Goal: Navigation & Orientation: Find specific page/section

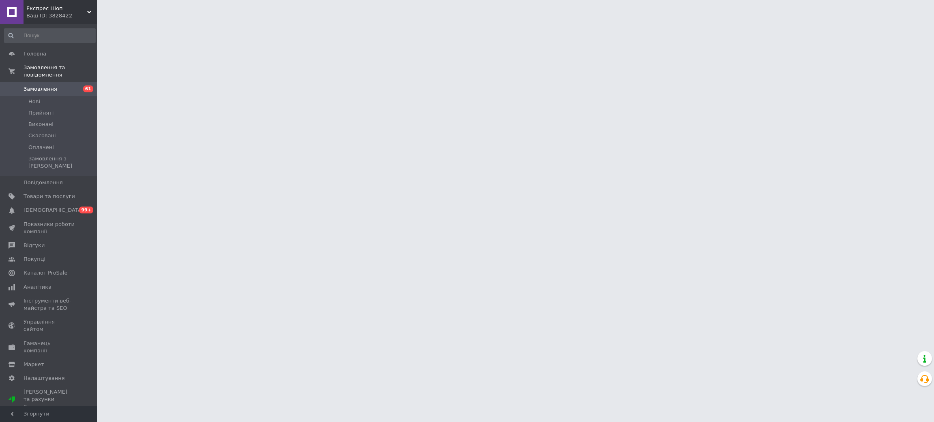
click at [64, 207] on span "[DEMOGRAPHIC_DATA]" at bounding box center [49, 210] width 51 height 7
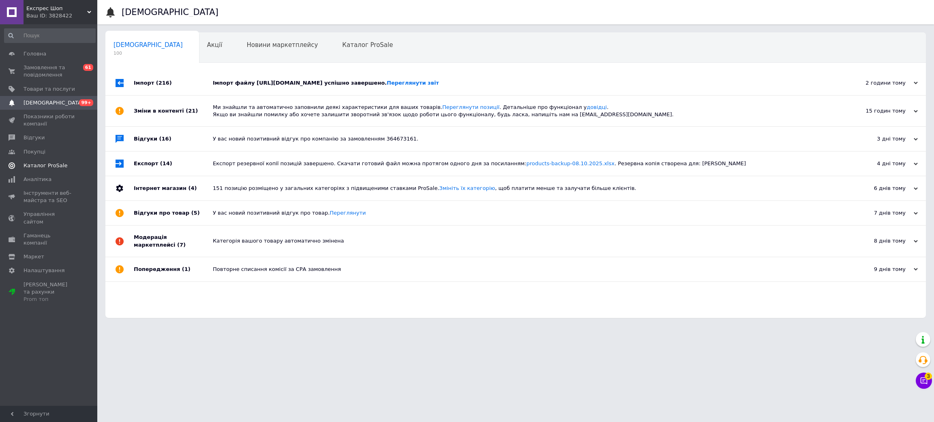
click at [56, 164] on span "Каталог ProSale" at bounding box center [46, 165] width 44 height 7
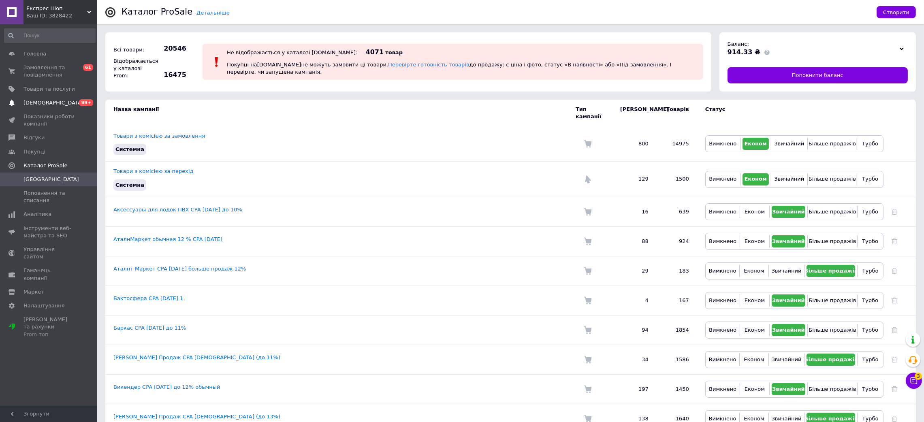
click at [60, 103] on span "[DEMOGRAPHIC_DATA]" at bounding box center [49, 102] width 51 height 7
